Goal: Learn about a topic

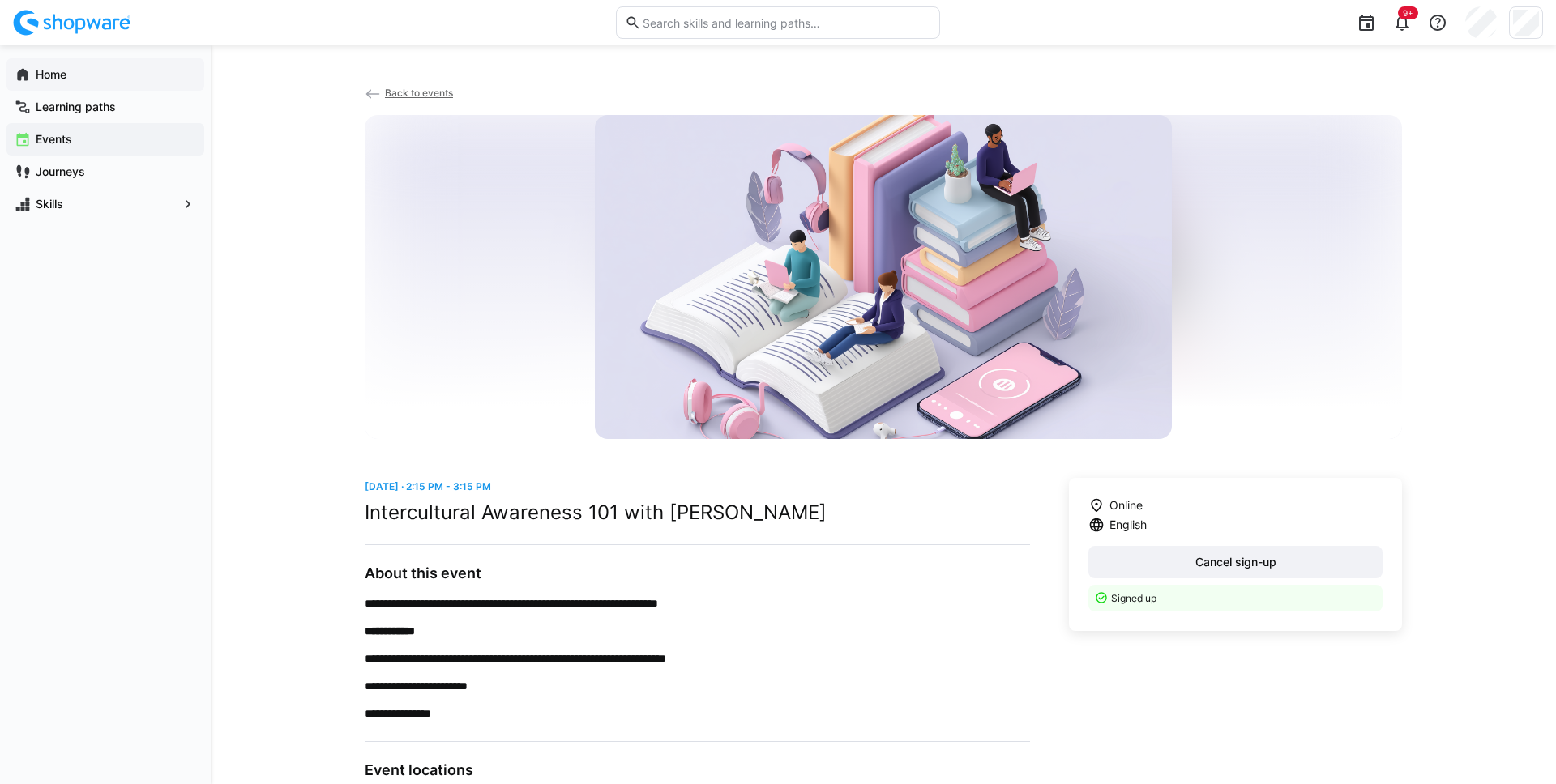
click at [0, 0] on app-navigation-label "Home" at bounding box center [0, 0] width 0 height 0
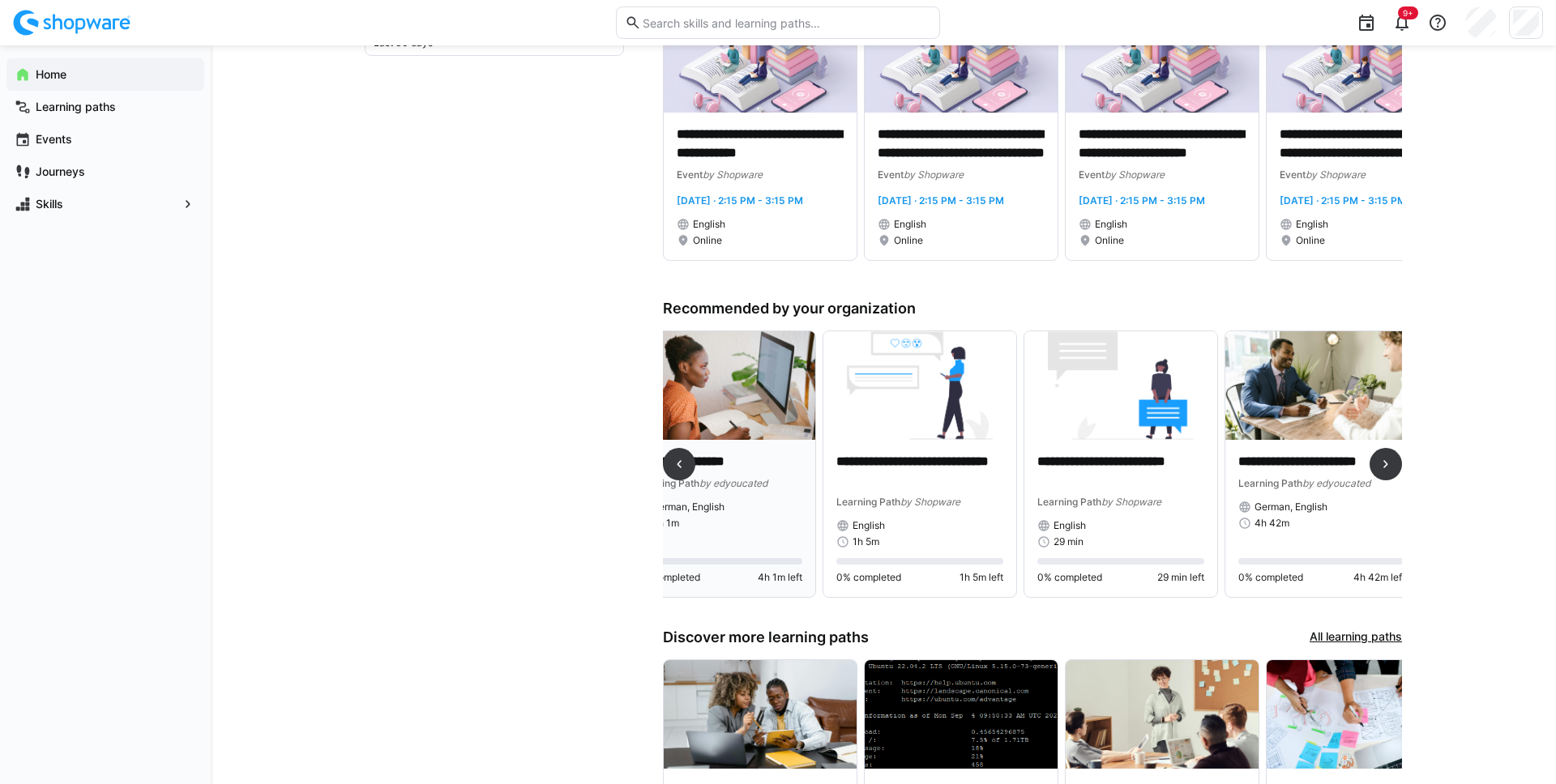
scroll to position [659, 0]
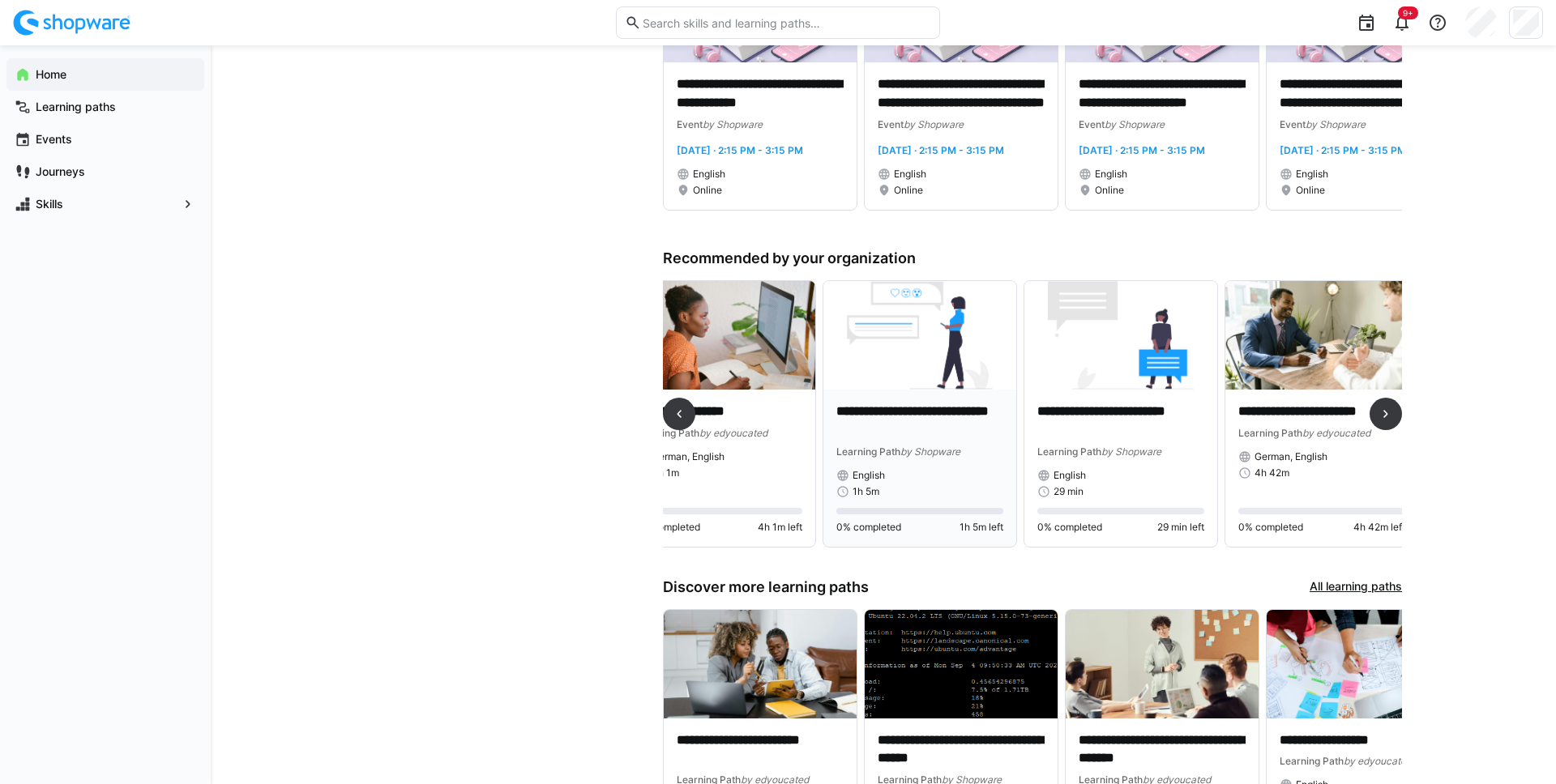
click at [936, 406] on p "**********" at bounding box center [920, 422] width 167 height 37
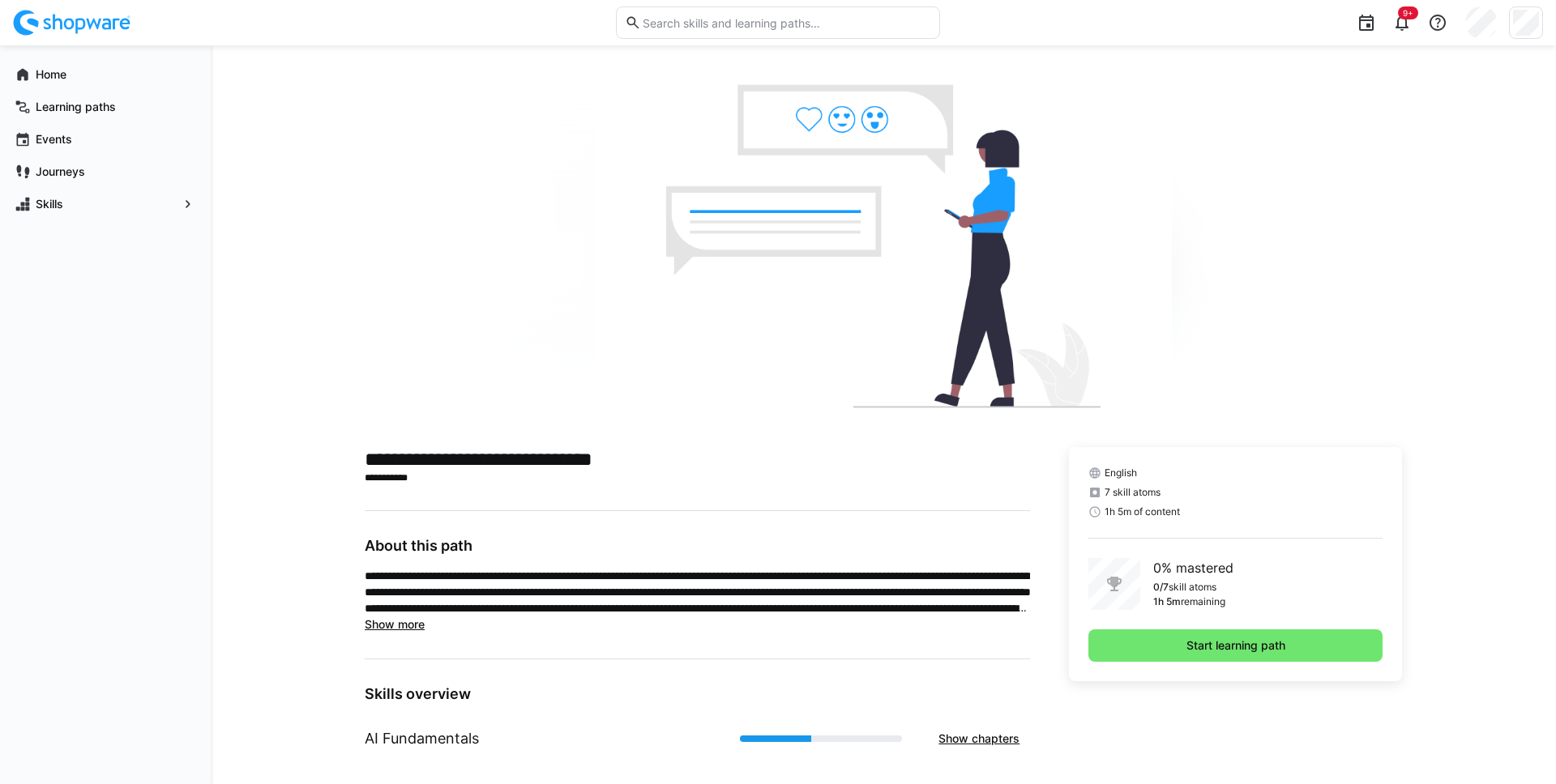
scroll to position [16, 0]
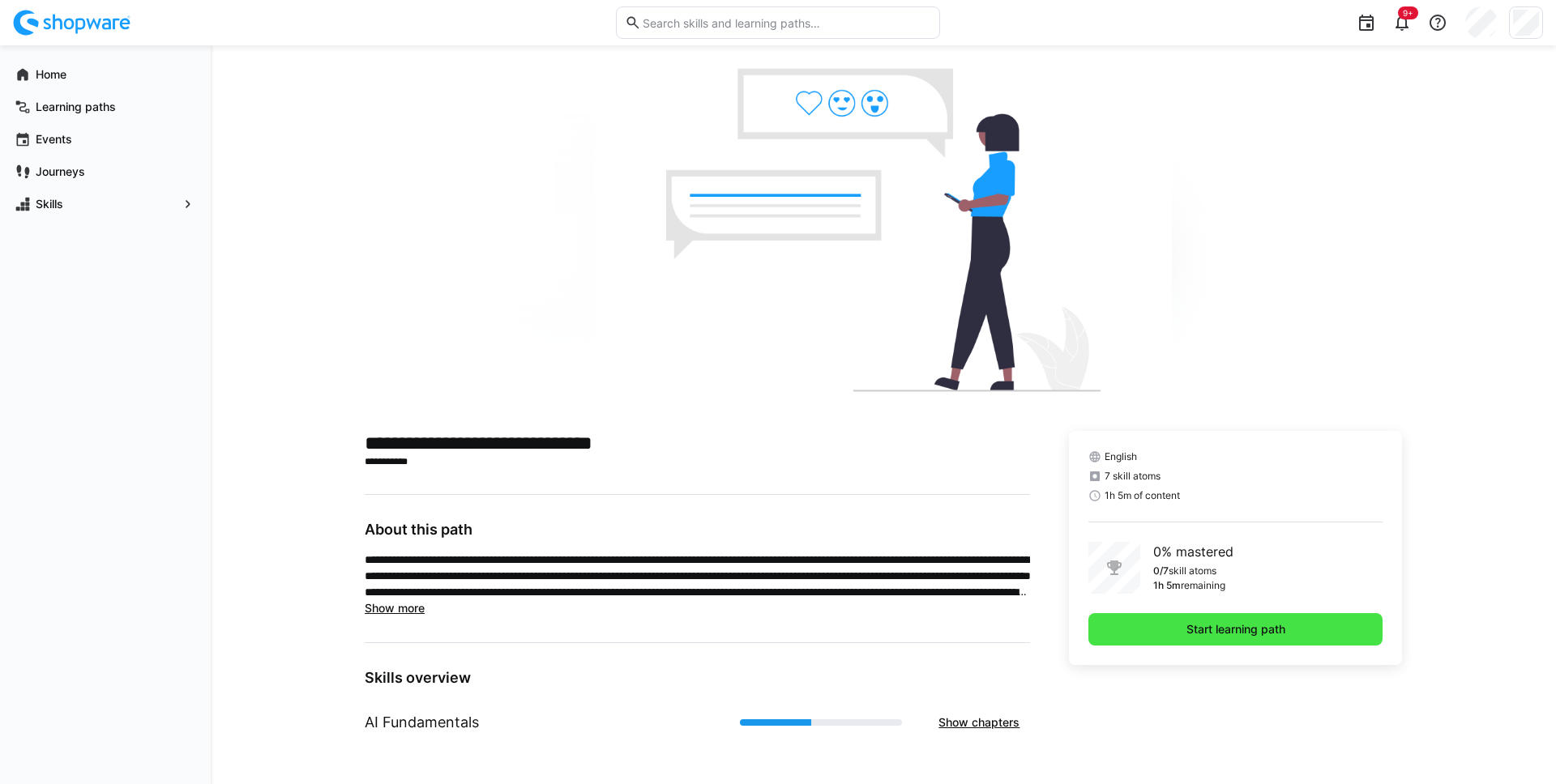
click at [1191, 626] on span "Start learning path" at bounding box center [1236, 629] width 104 height 16
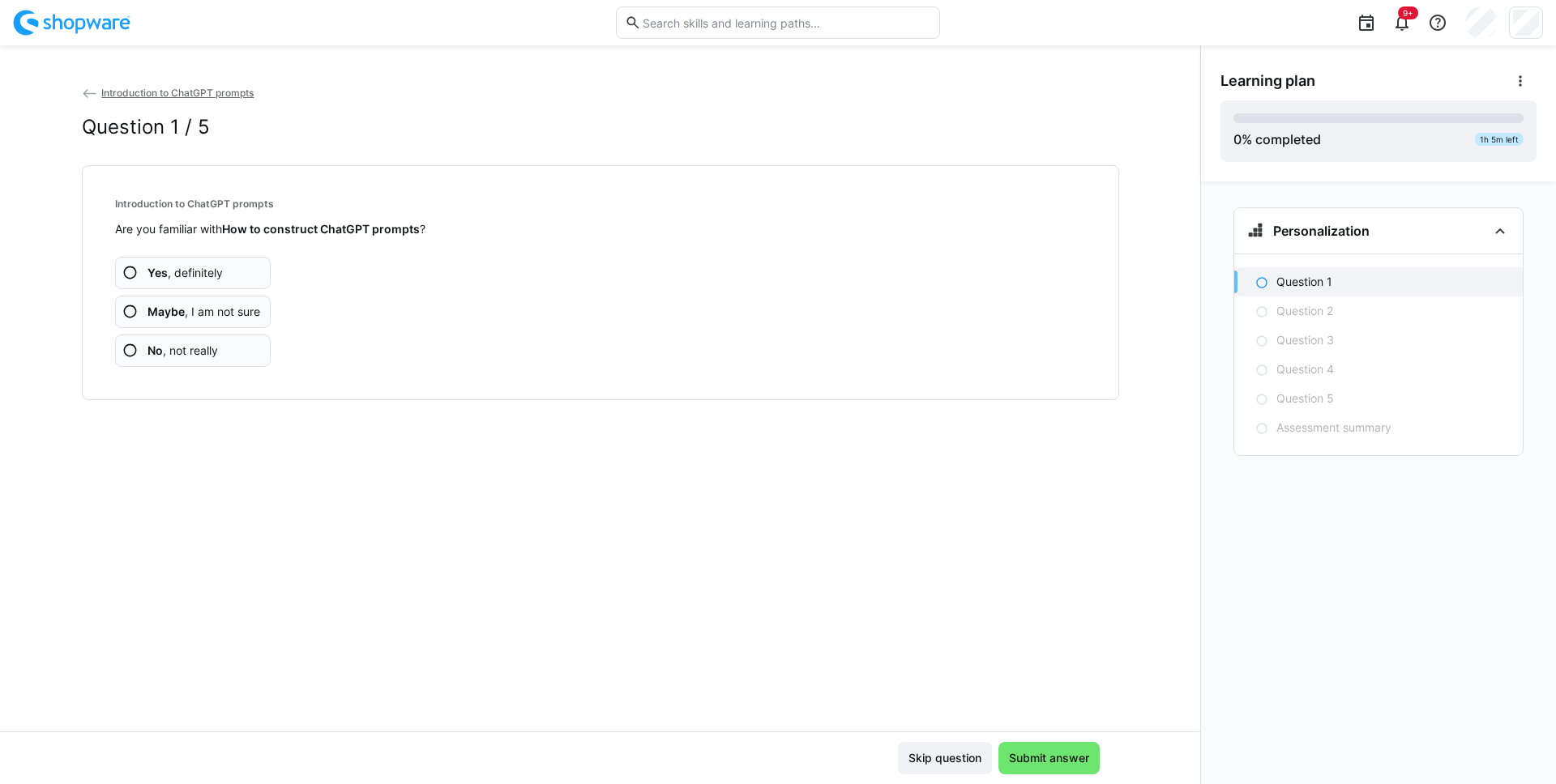
click at [231, 278] on app-assessment-question-radio "Yes , definitely" at bounding box center [194, 273] width 157 height 32
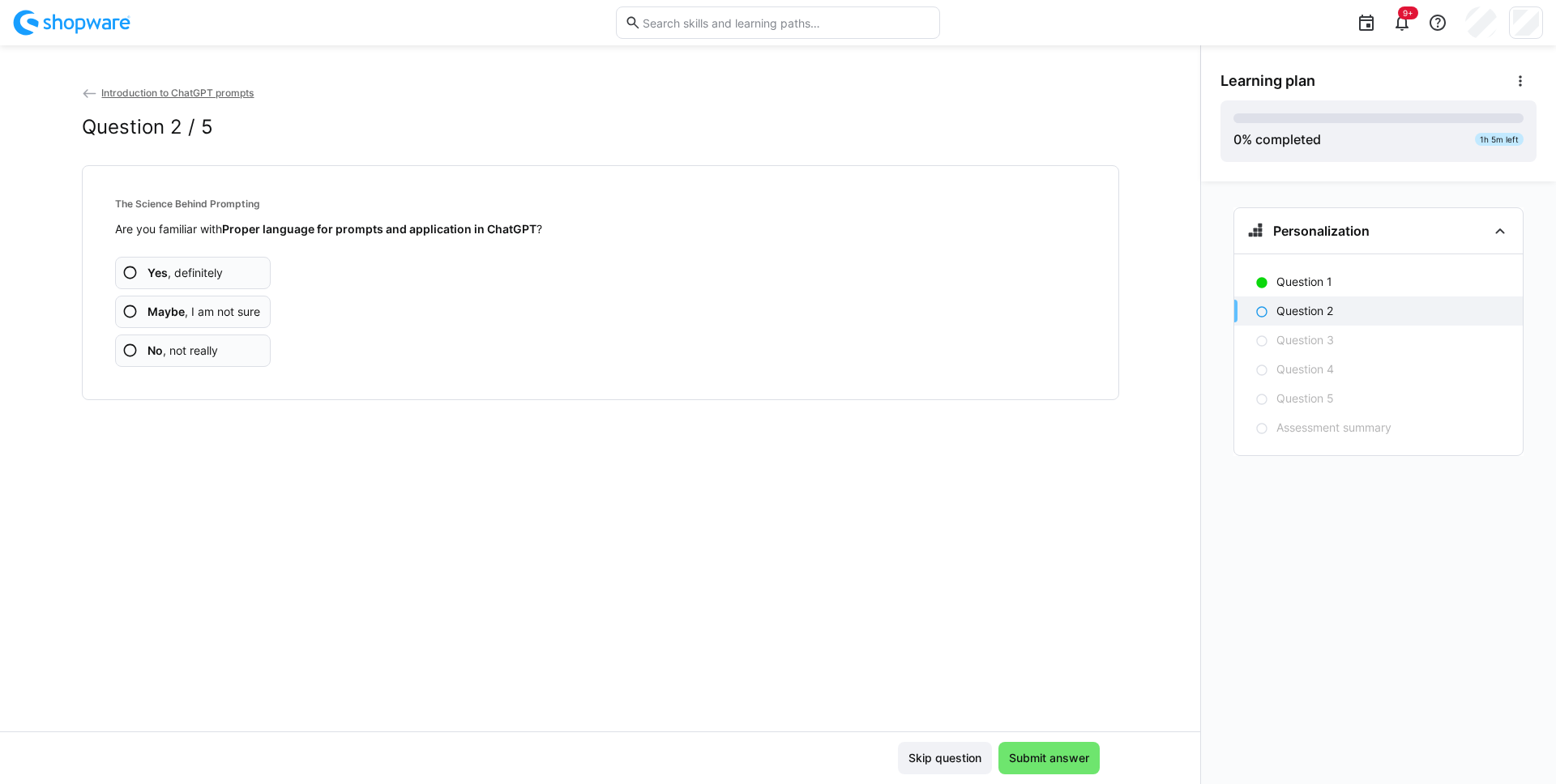
click at [234, 304] on span "Maybe , I am not sure" at bounding box center [204, 312] width 113 height 16
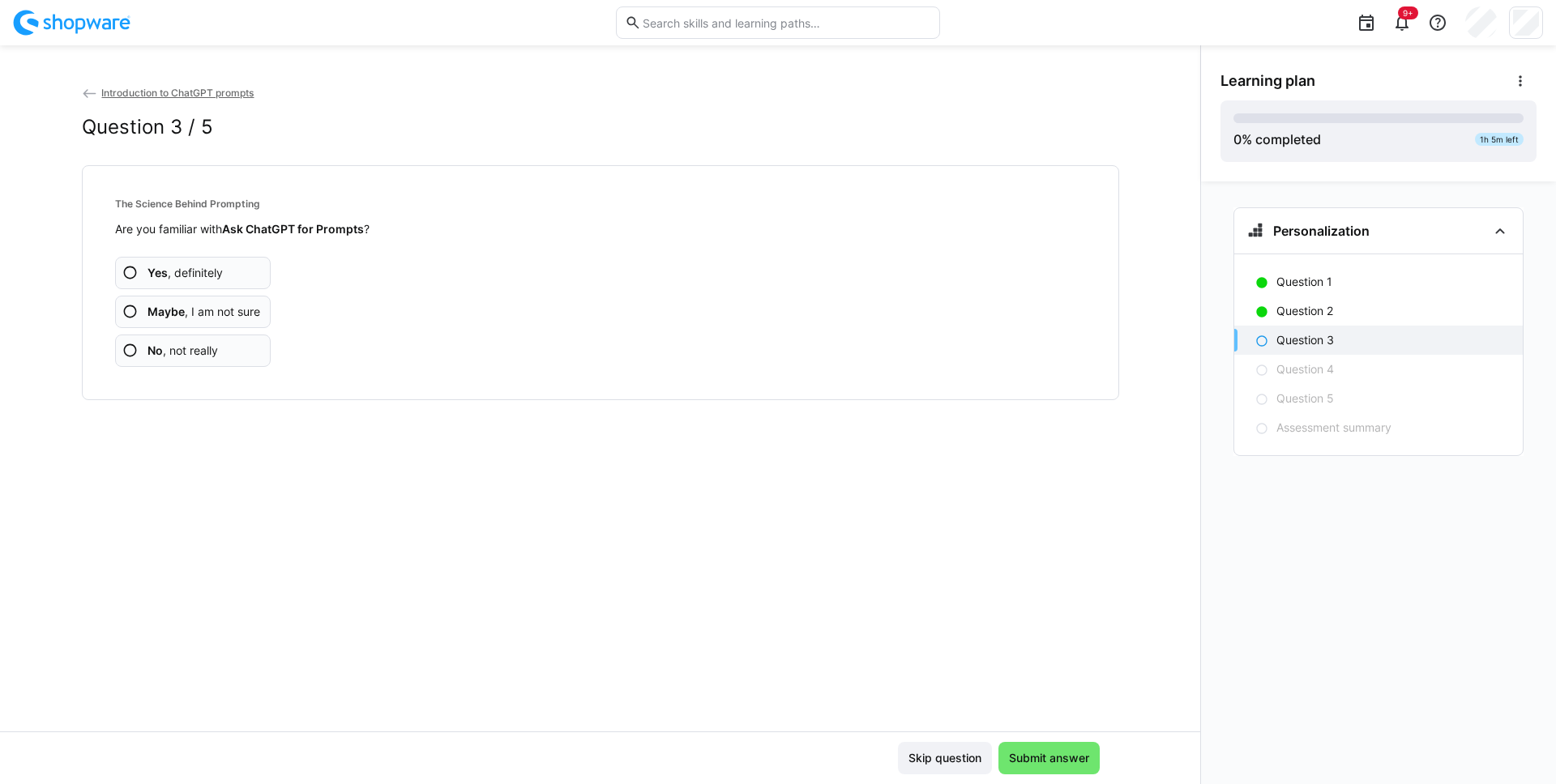
click at [218, 276] on span "Yes , definitely" at bounding box center [185, 273] width 75 height 16
click at [218, 307] on span "Maybe , I am not sure" at bounding box center [204, 312] width 113 height 16
click at [240, 315] on span "Maybe , I am not sure" at bounding box center [204, 312] width 113 height 16
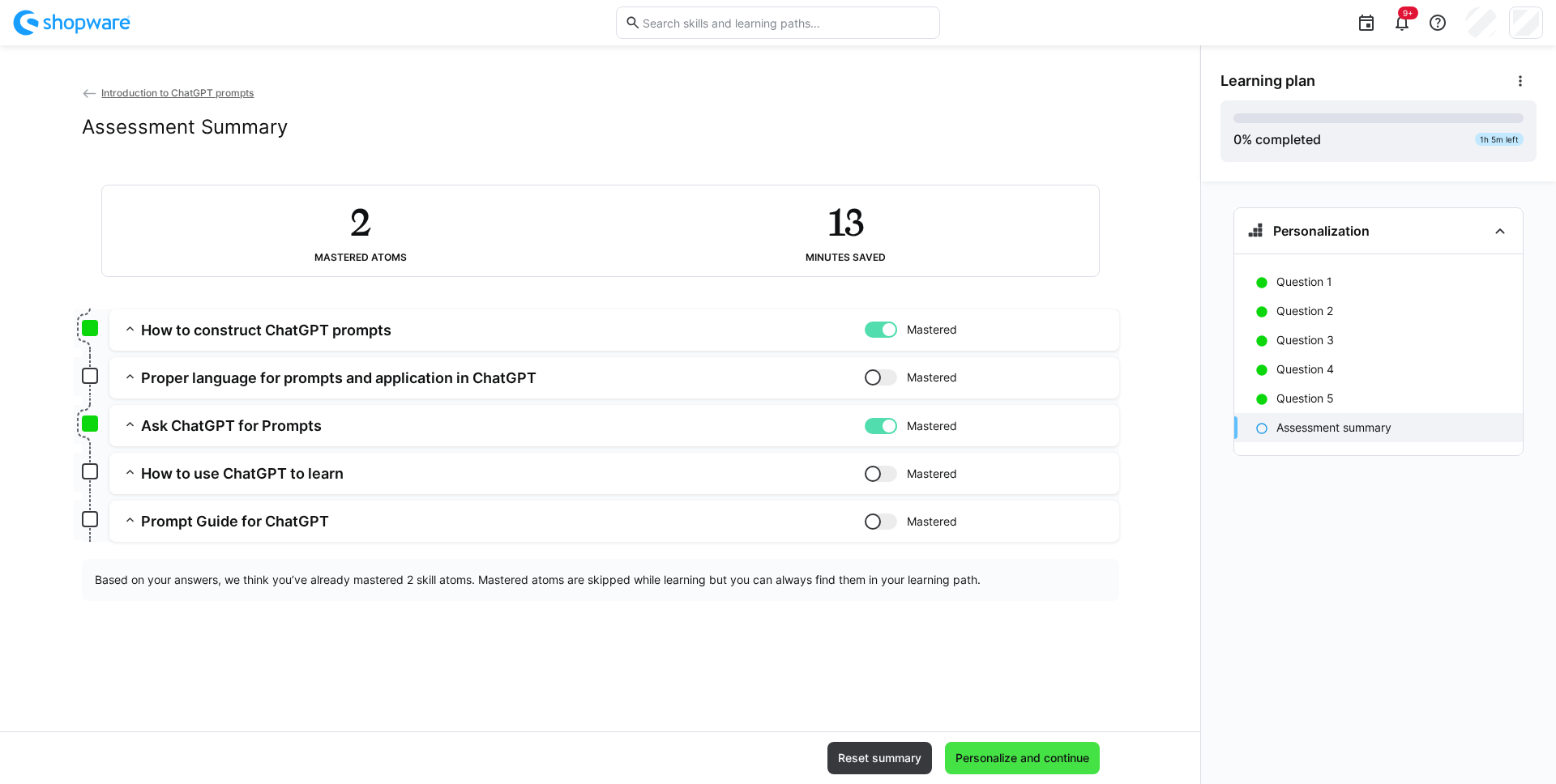
drag, startPoint x: 1038, startPoint y: 753, endPoint x: 1053, endPoint y: 754, distance: 15.0
click at [1038, 753] on span "Personalize and continue" at bounding box center [1022, 758] width 139 height 16
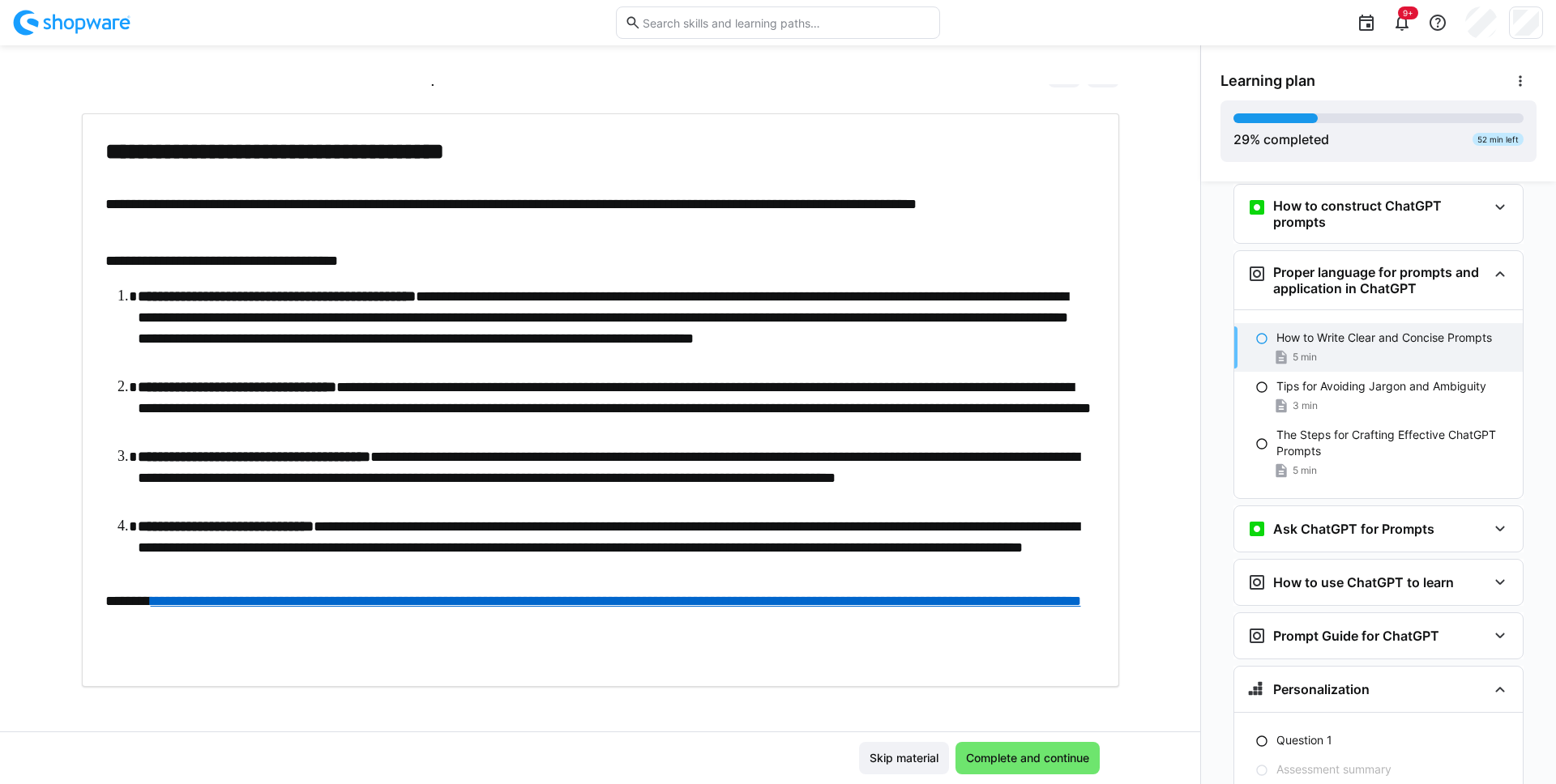
scroll to position [67, 0]
